Goal: Transaction & Acquisition: Purchase product/service

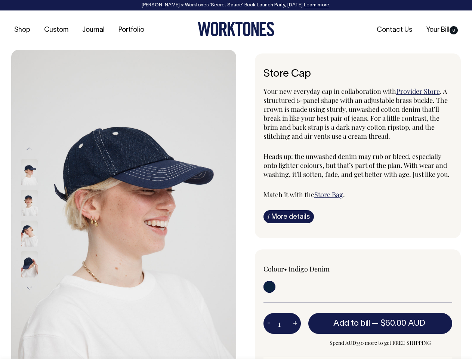
click at [124, 204] on img at bounding box center [123, 218] width 225 height 337
click at [39, 218] on div at bounding box center [39, 233] width 37 height 31
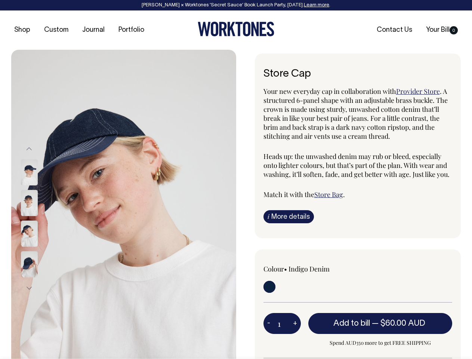
click at [29, 149] on button "Previous" at bounding box center [29, 149] width 11 height 17
click at [39, 249] on div at bounding box center [39, 264] width 37 height 31
click at [29, 288] on button "Next" at bounding box center [29, 288] width 11 height 17
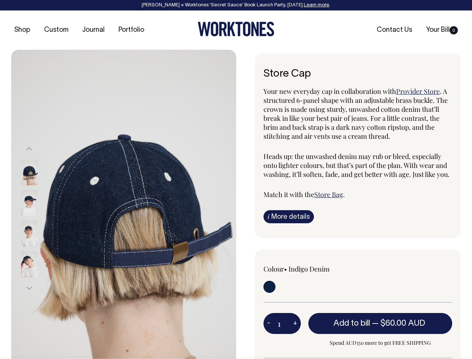
click at [269, 323] on button "-" at bounding box center [269, 323] width 10 height 15
click at [295, 323] on button "+" at bounding box center [295, 323] width 12 height 15
type input "2"
click at [381, 323] on span "— $60.00 AUD" at bounding box center [399, 323] width 55 height 7
